Goal: Information Seeking & Learning: Learn about a topic

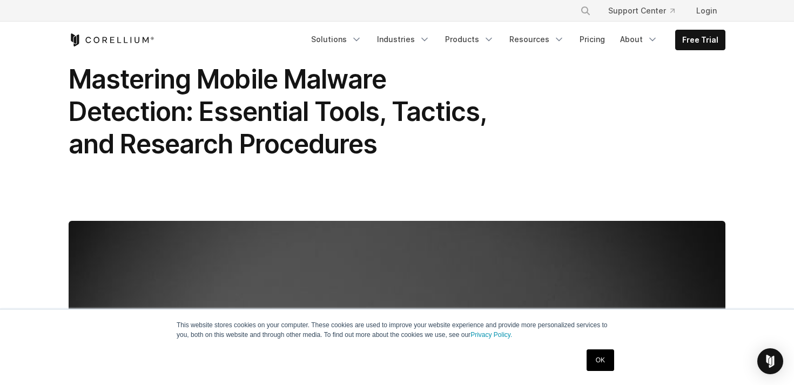
click at [601, 364] on link "OK" at bounding box center [601, 361] width 28 height 22
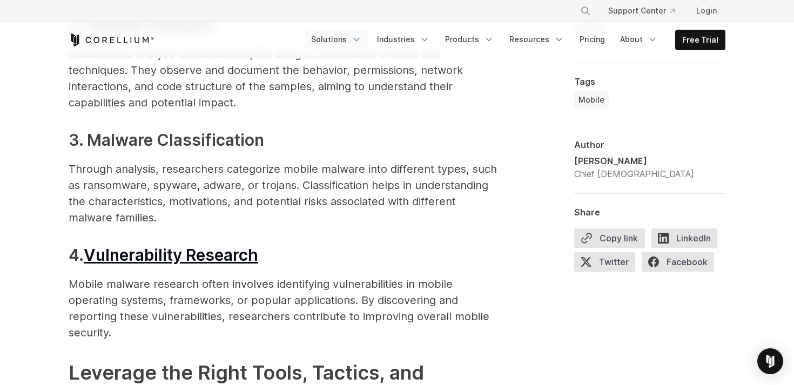
scroll to position [2790, 0]
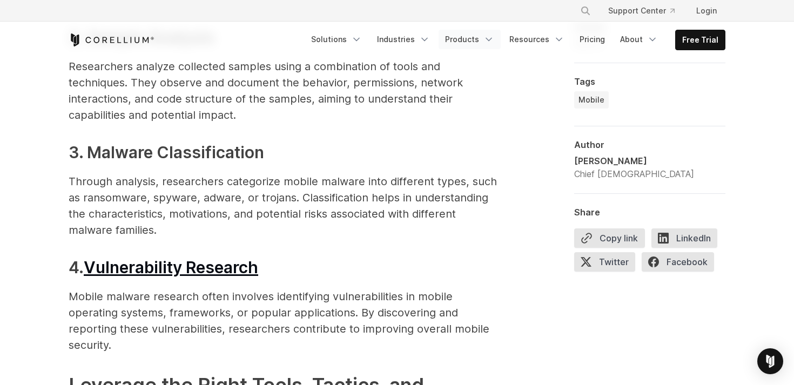
click at [481, 40] on link "Products" at bounding box center [470, 39] width 62 height 19
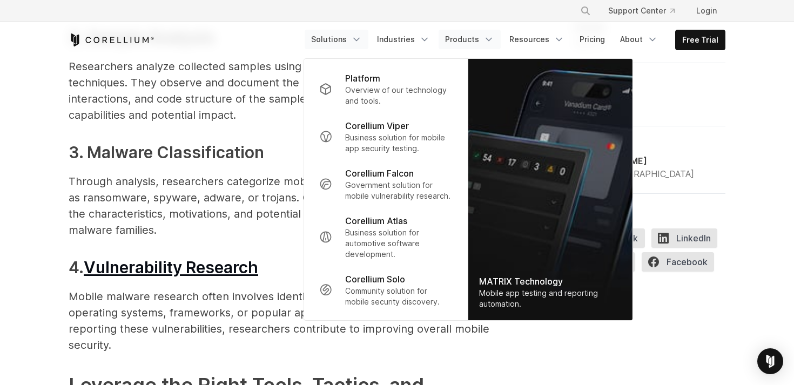
click at [362, 38] on icon "Navigation Menu" at bounding box center [356, 39] width 11 height 11
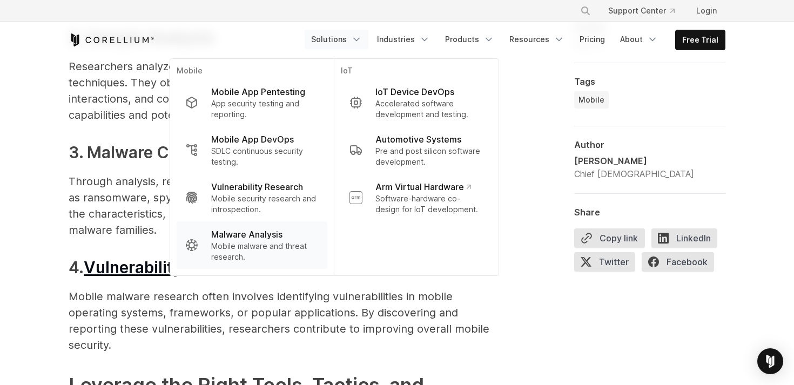
click at [280, 257] on p "Mobile malware and threat research." at bounding box center [264, 252] width 107 height 22
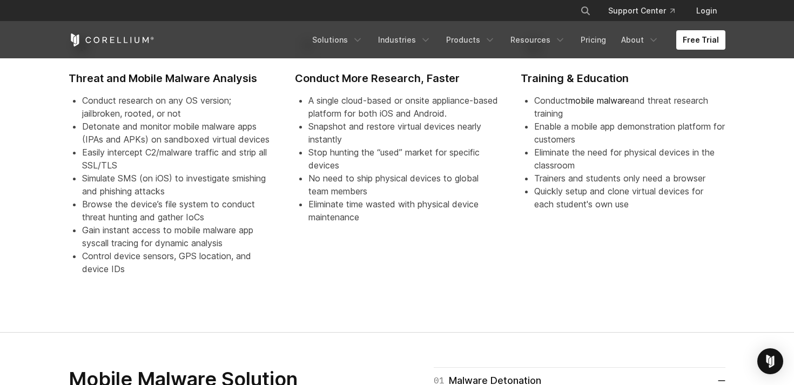
scroll to position [1042, 0]
